Goal: Transaction & Acquisition: Download file/media

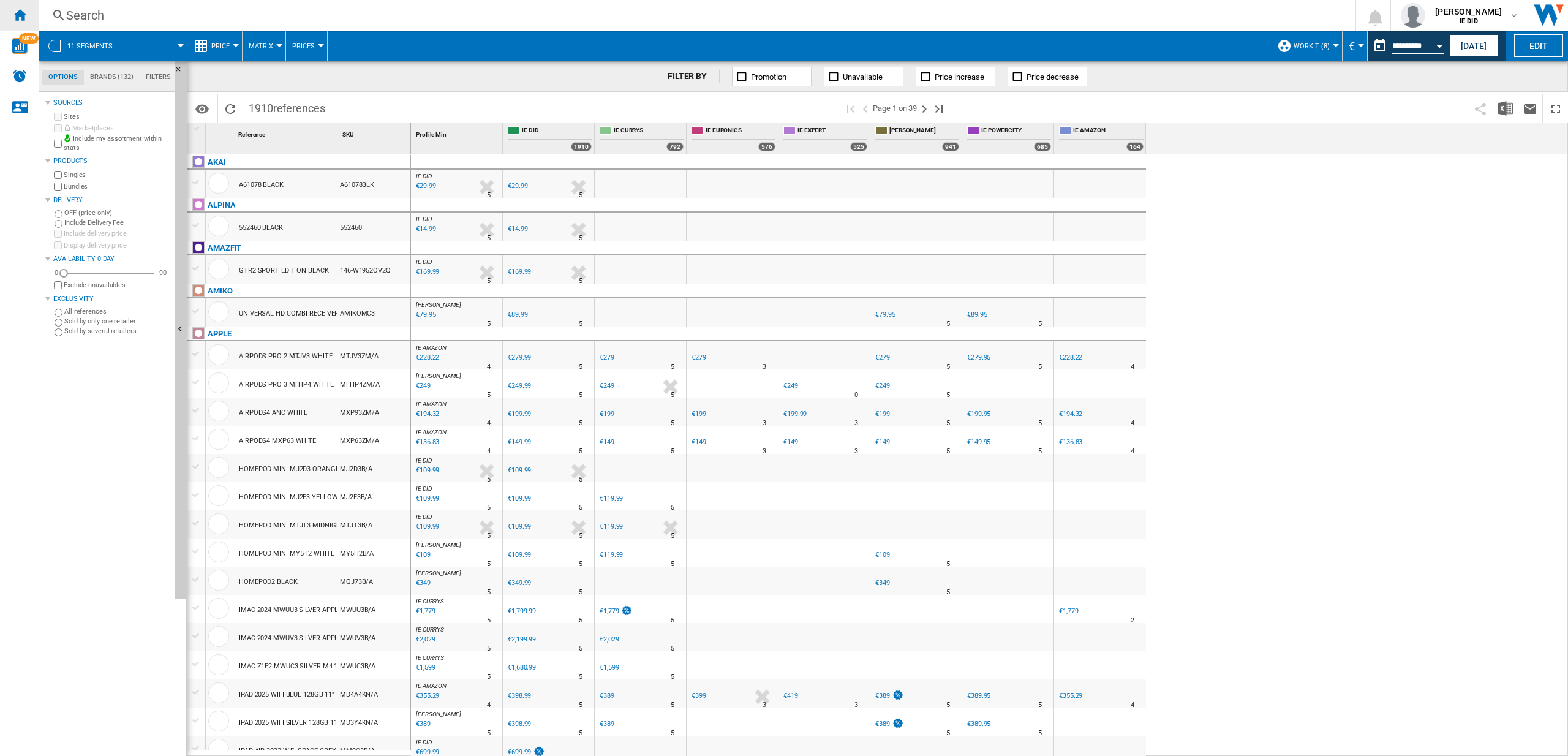
click at [22, 8] on ng-md-icon "Home" at bounding box center [19, 14] width 15 height 15
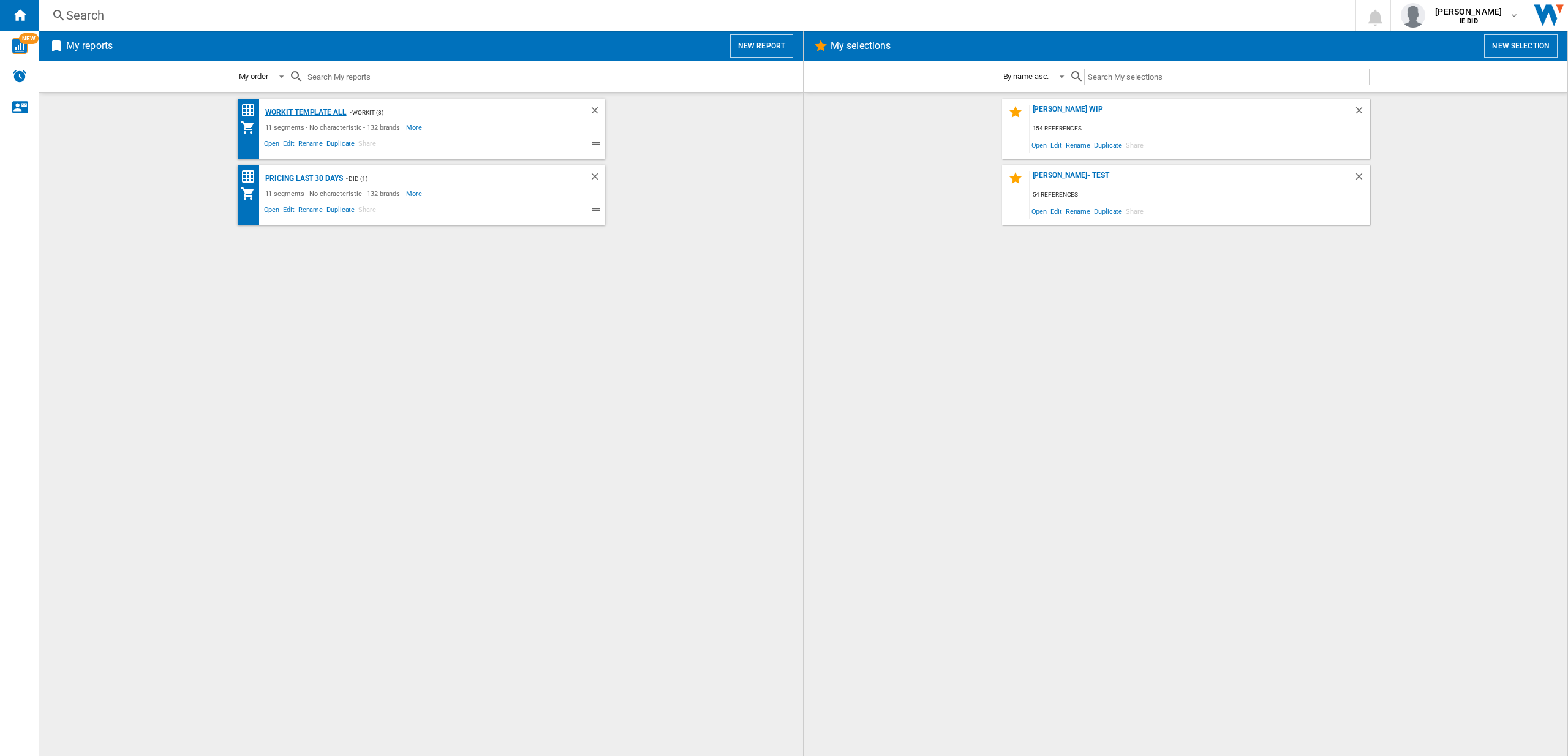
click at [320, 111] on div "Workit Template All" at bounding box center [304, 112] width 85 height 15
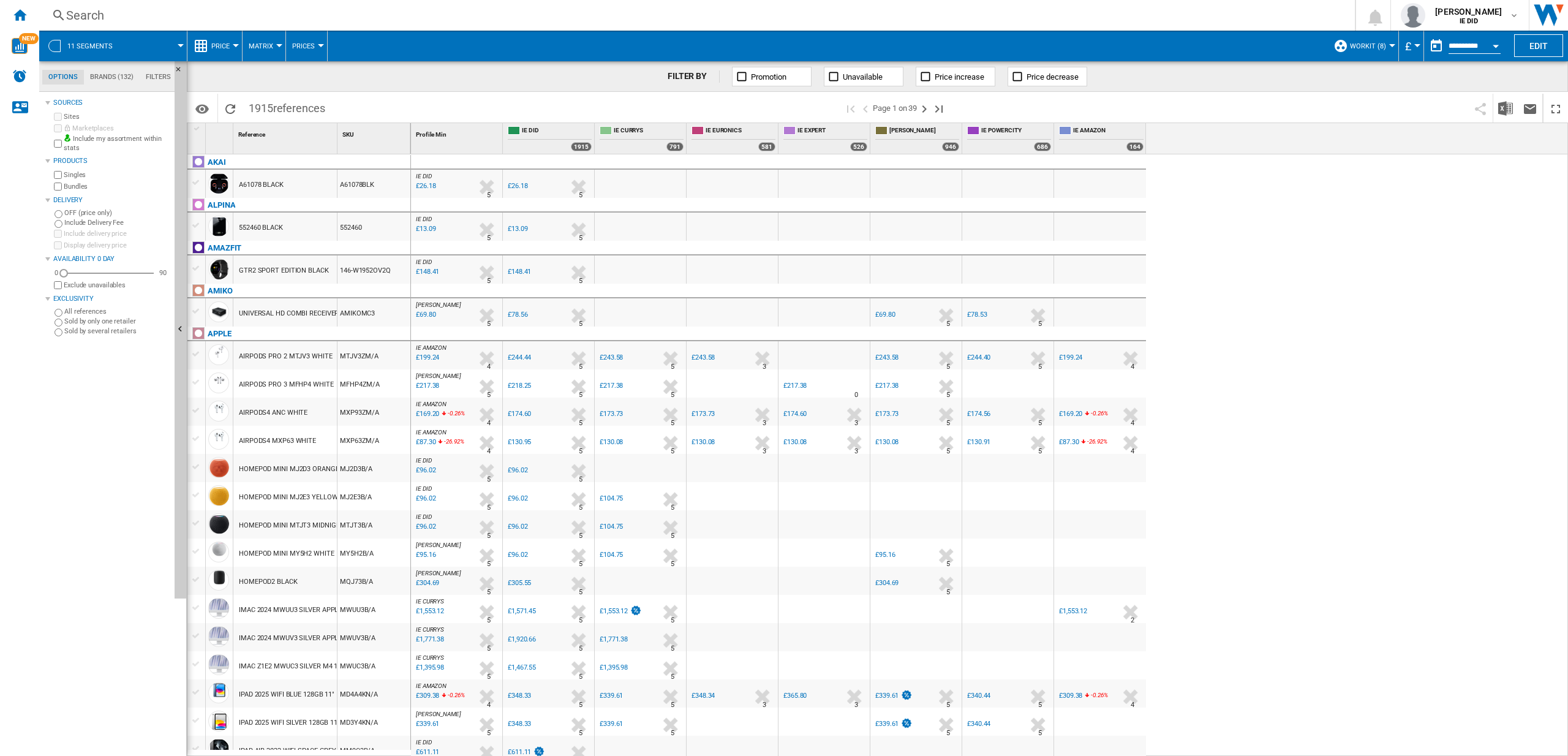
click at [1416, 47] on button "£" at bounding box center [1411, 46] width 12 height 31
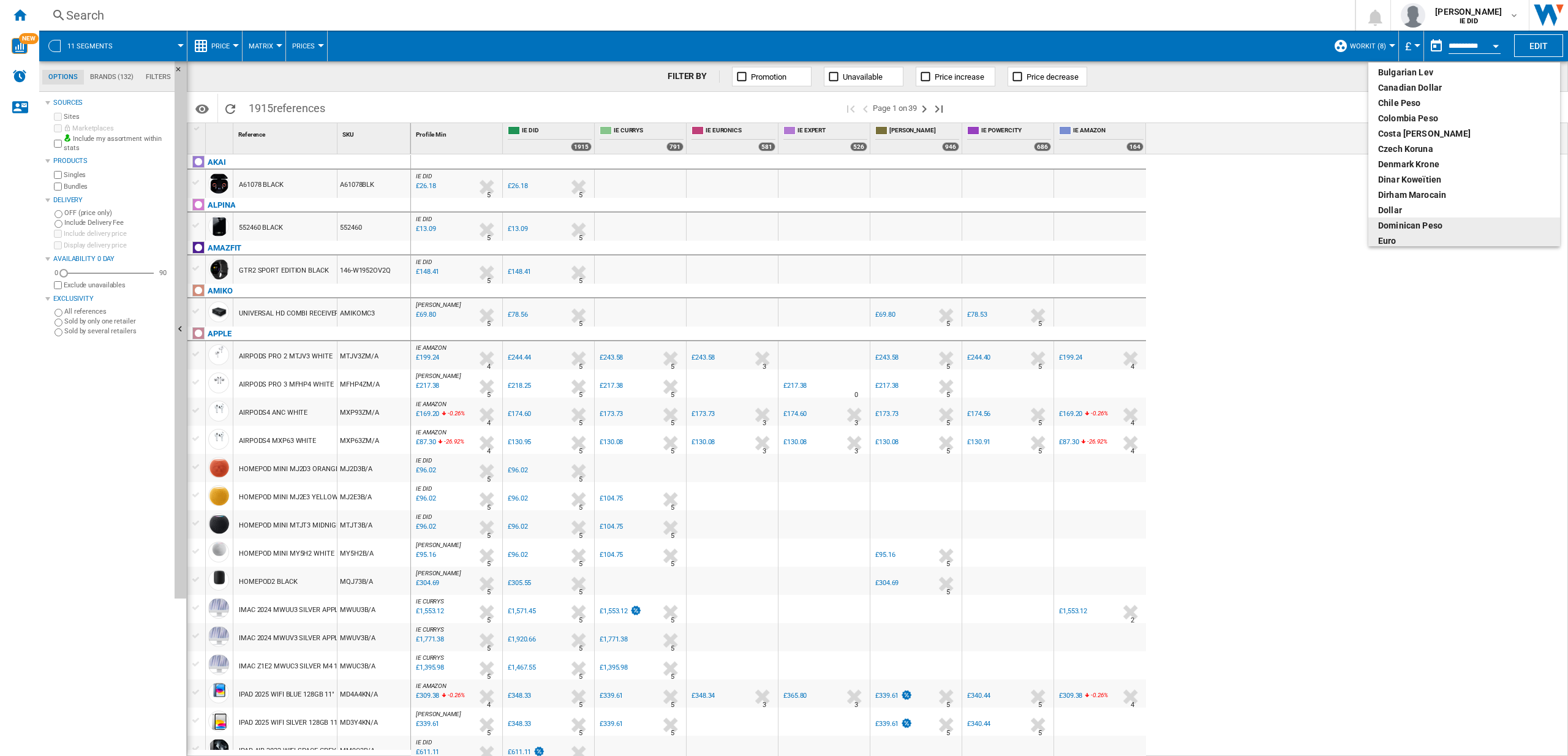
scroll to position [66, 0]
click at [1400, 238] on div "euro" at bounding box center [1464, 238] width 172 height 12
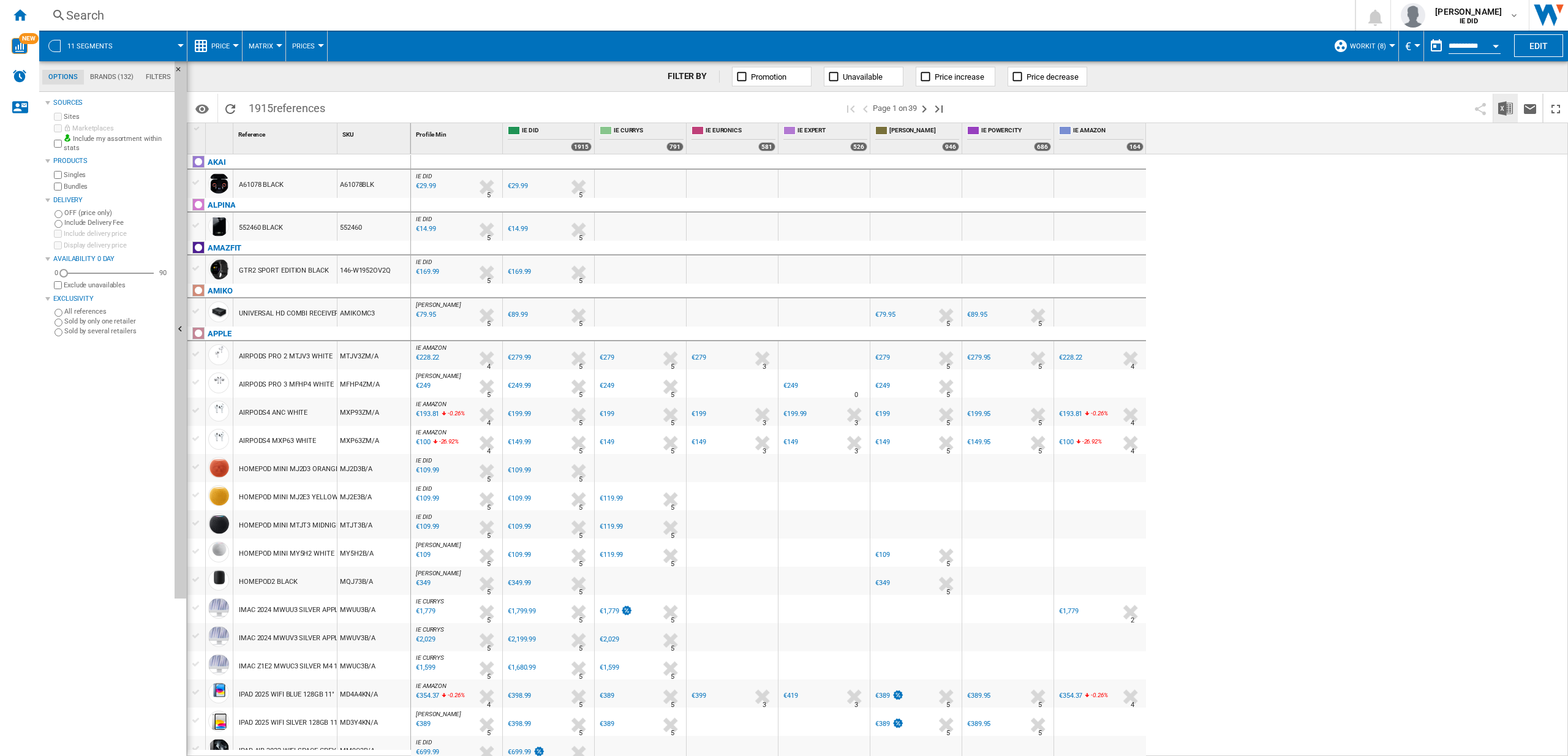
click at [1507, 112] on img "Download in Excel" at bounding box center [1506, 108] width 15 height 15
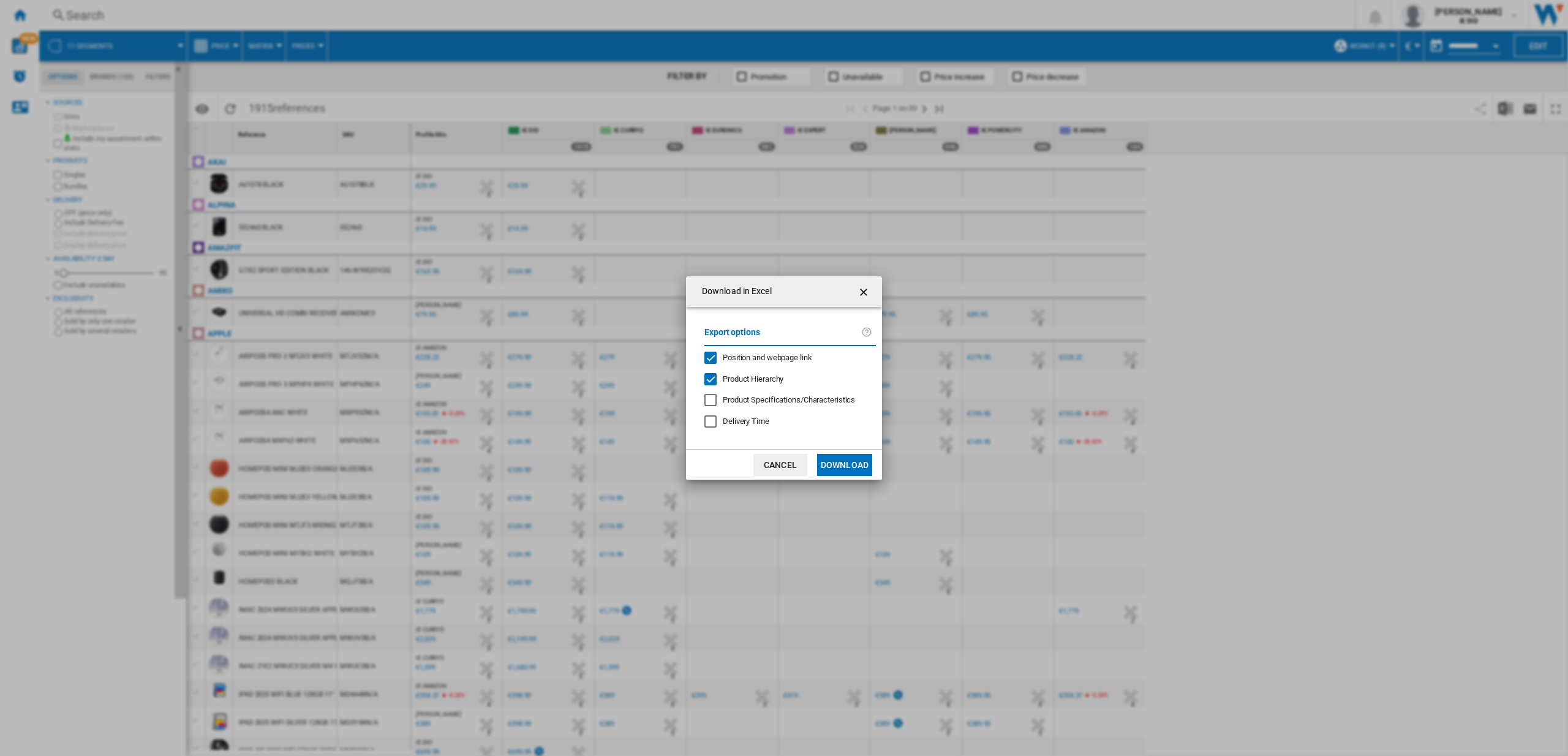
click at [847, 464] on button "Download" at bounding box center [845, 465] width 55 height 22
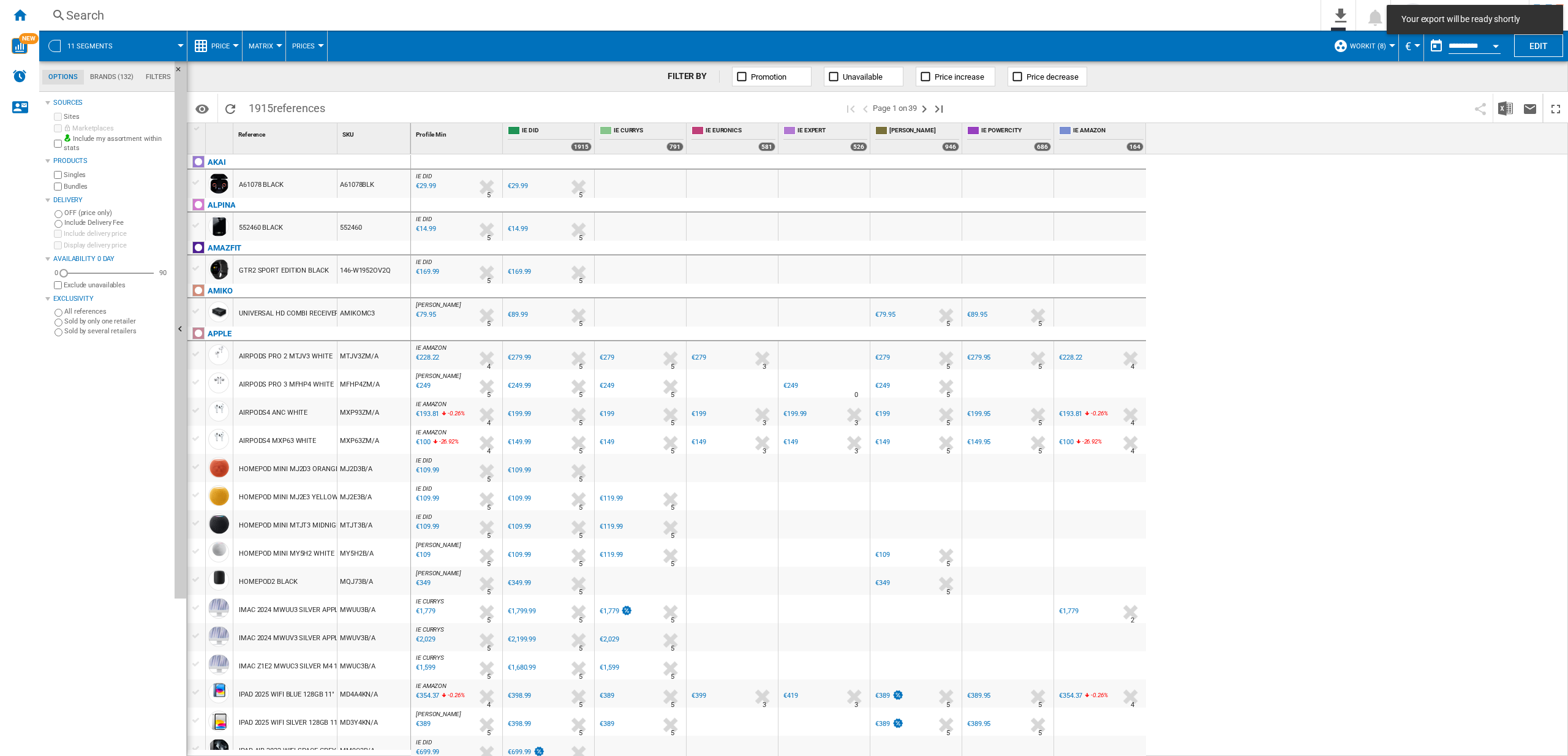
scroll to position [1, 0]
